Goal: Transaction & Acquisition: Obtain resource

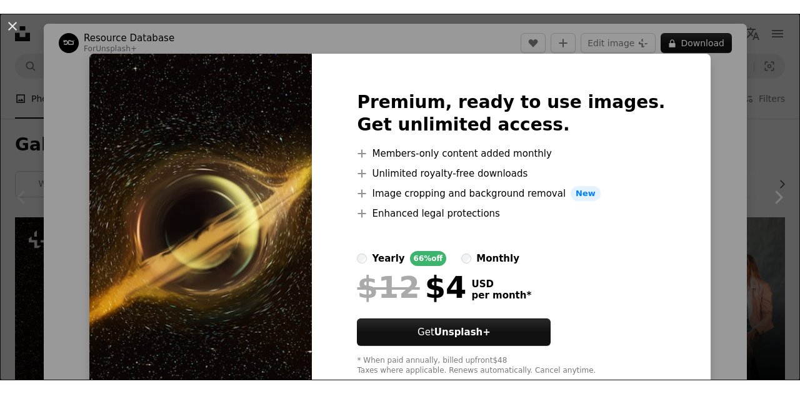
scroll to position [156, 0]
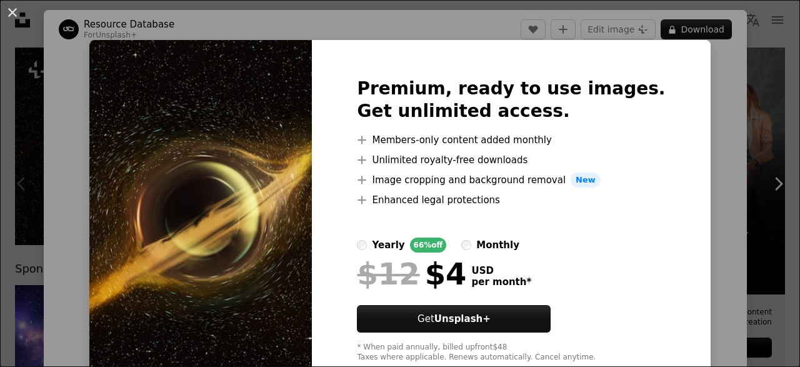
click at [266, 148] on img at bounding box center [200, 220] width 222 height 360
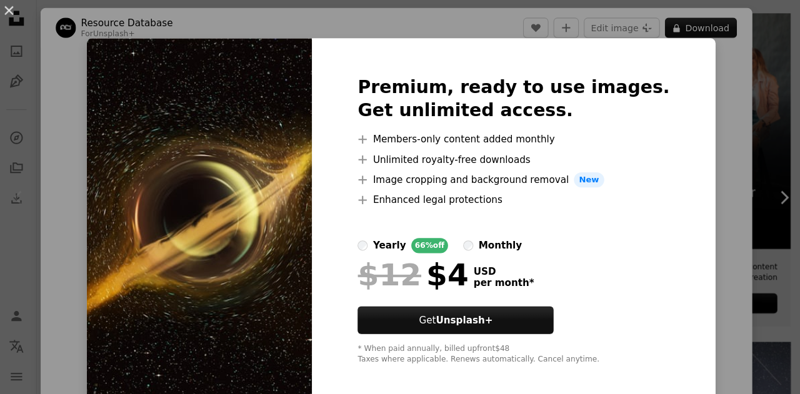
click at [194, 178] on img at bounding box center [200, 220] width 222 height 360
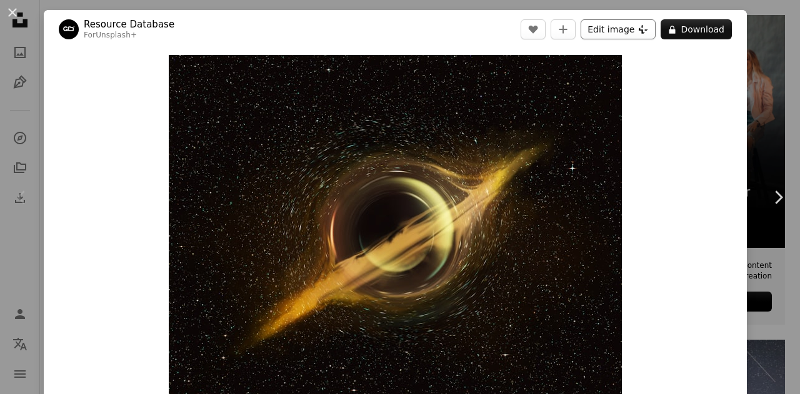
click at [649, 31] on button "Edit image Plus sign for Unsplash+" at bounding box center [618, 29] width 75 height 20
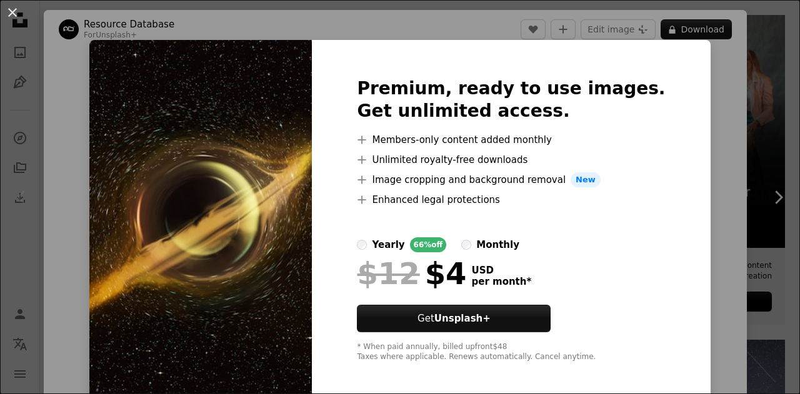
click at [312, 100] on img at bounding box center [200, 220] width 222 height 360
click at [262, 124] on img at bounding box center [200, 220] width 222 height 360
click at [16, 8] on button "An X shape" at bounding box center [12, 12] width 15 height 15
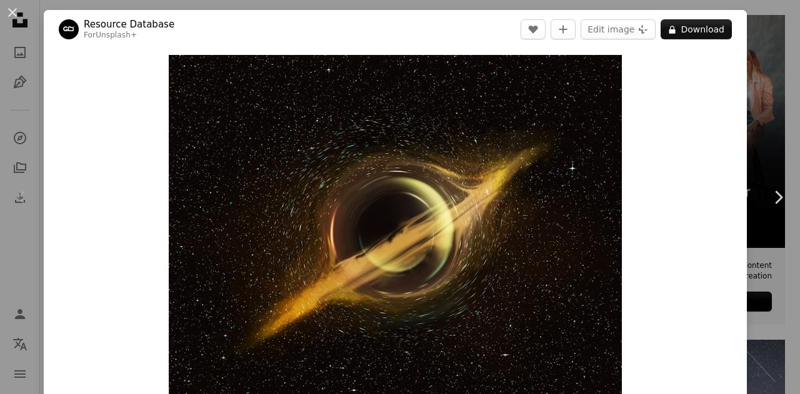
drag, startPoint x: 16, startPoint y: 8, endPoint x: 36, endPoint y: -14, distance: 30.1
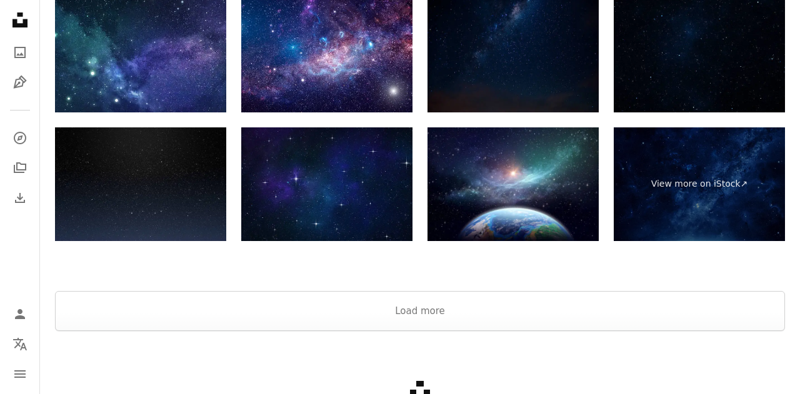
scroll to position [2242, 0]
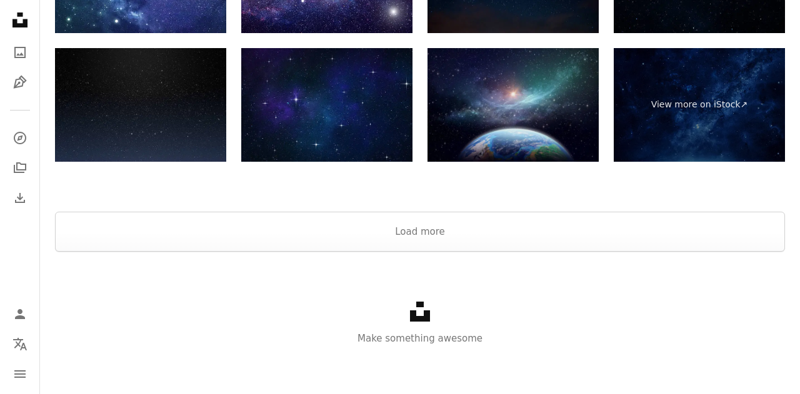
click at [501, 116] on img at bounding box center [512, 105] width 171 height 114
